Goal: Navigation & Orientation: Find specific page/section

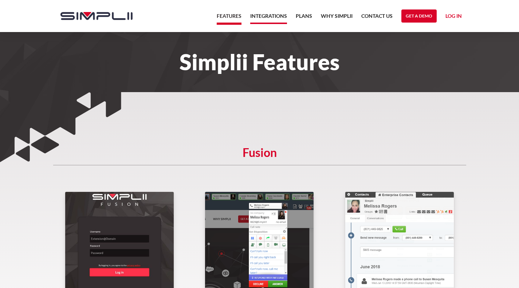
click at [273, 15] on link "Integrations" at bounding box center [268, 18] width 37 height 12
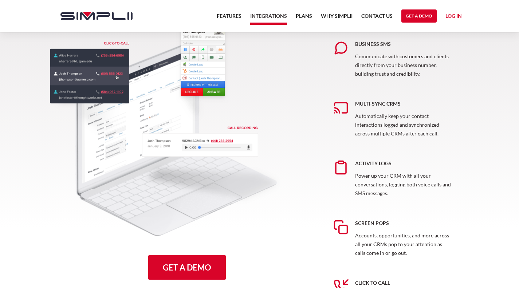
scroll to position [374, 0]
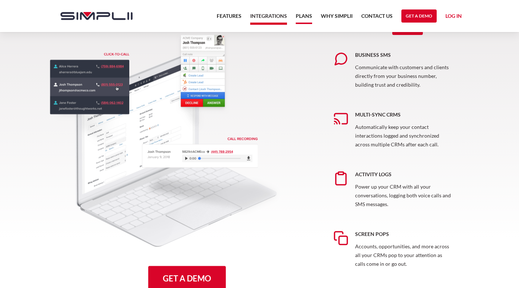
click at [305, 17] on link "Plans" at bounding box center [304, 18] width 16 height 12
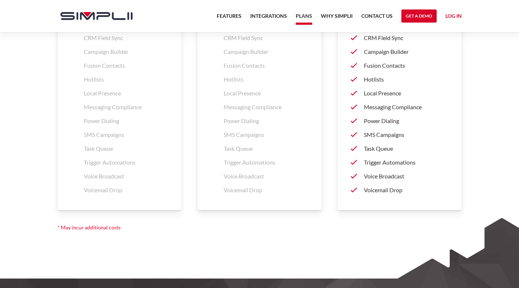
scroll to position [1221, 0]
